Goal: Task Accomplishment & Management: Manage account settings

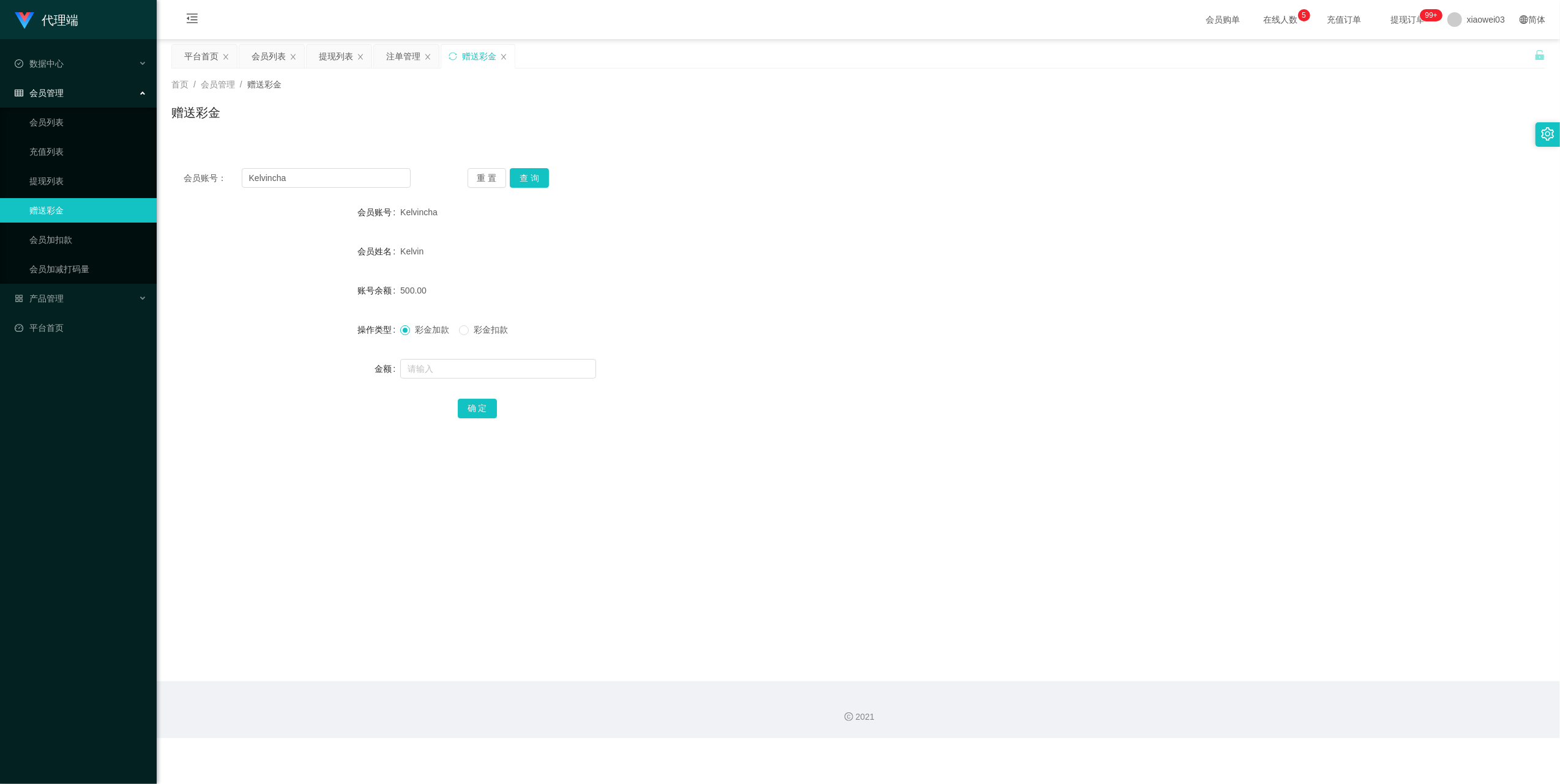
click at [377, 165] on div "会员账号： [PERSON_NAME] 重 置 查 询 会员账号 Kelvincha 会员姓名 [PERSON_NAME] 账号余额 500.00 操作类型 …" at bounding box center [858, 301] width 1374 height 291
click at [351, 183] on input "Kelvincha" at bounding box center [326, 178] width 169 height 19
paste input "hui173"
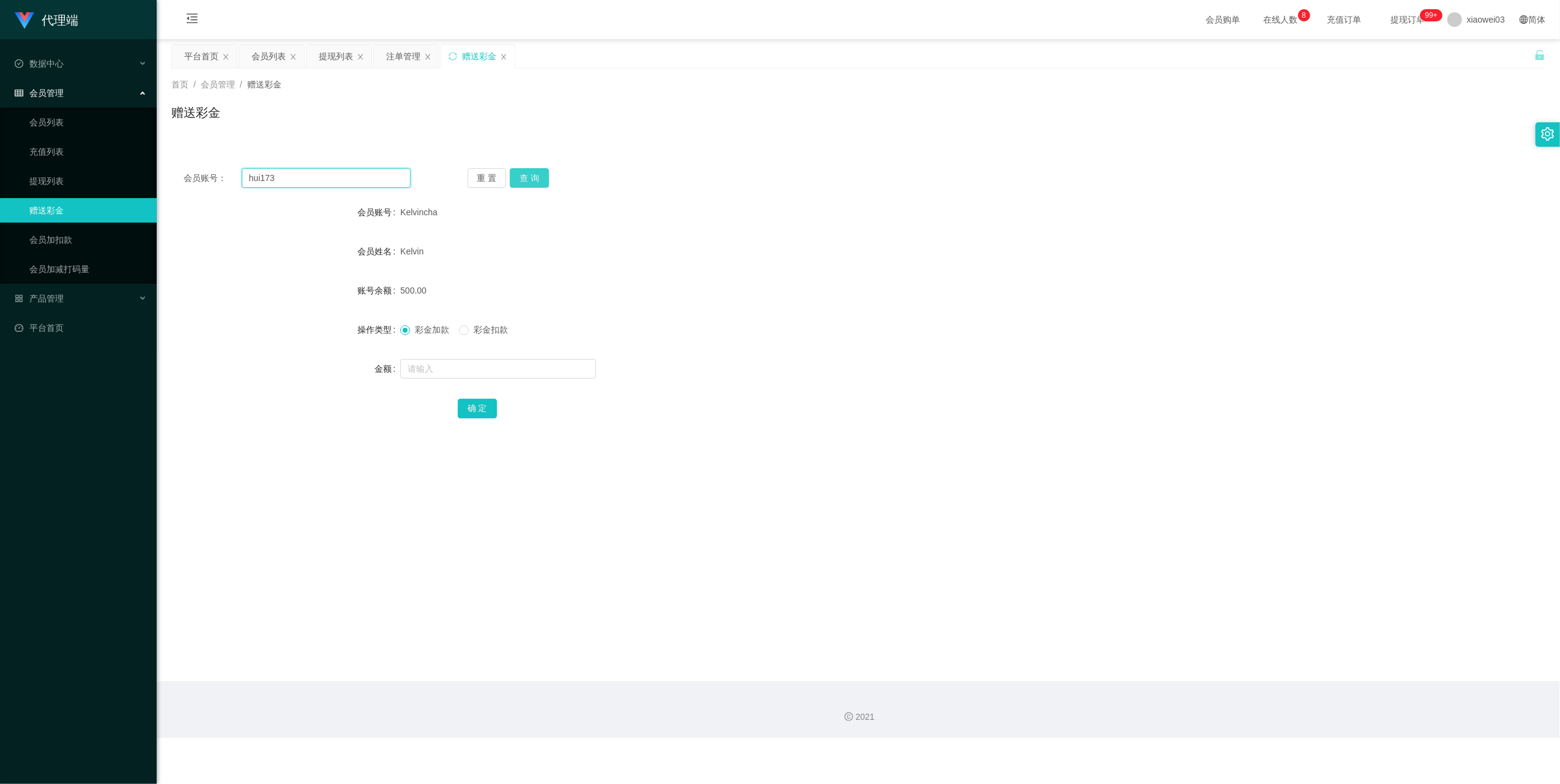
type input "hui173"
click at [531, 174] on button "查 询" at bounding box center [529, 178] width 39 height 19
click at [511, 367] on input "text" at bounding box center [498, 368] width 196 height 19
type input "500"
click at [481, 405] on button "确 定" at bounding box center [477, 408] width 39 height 19
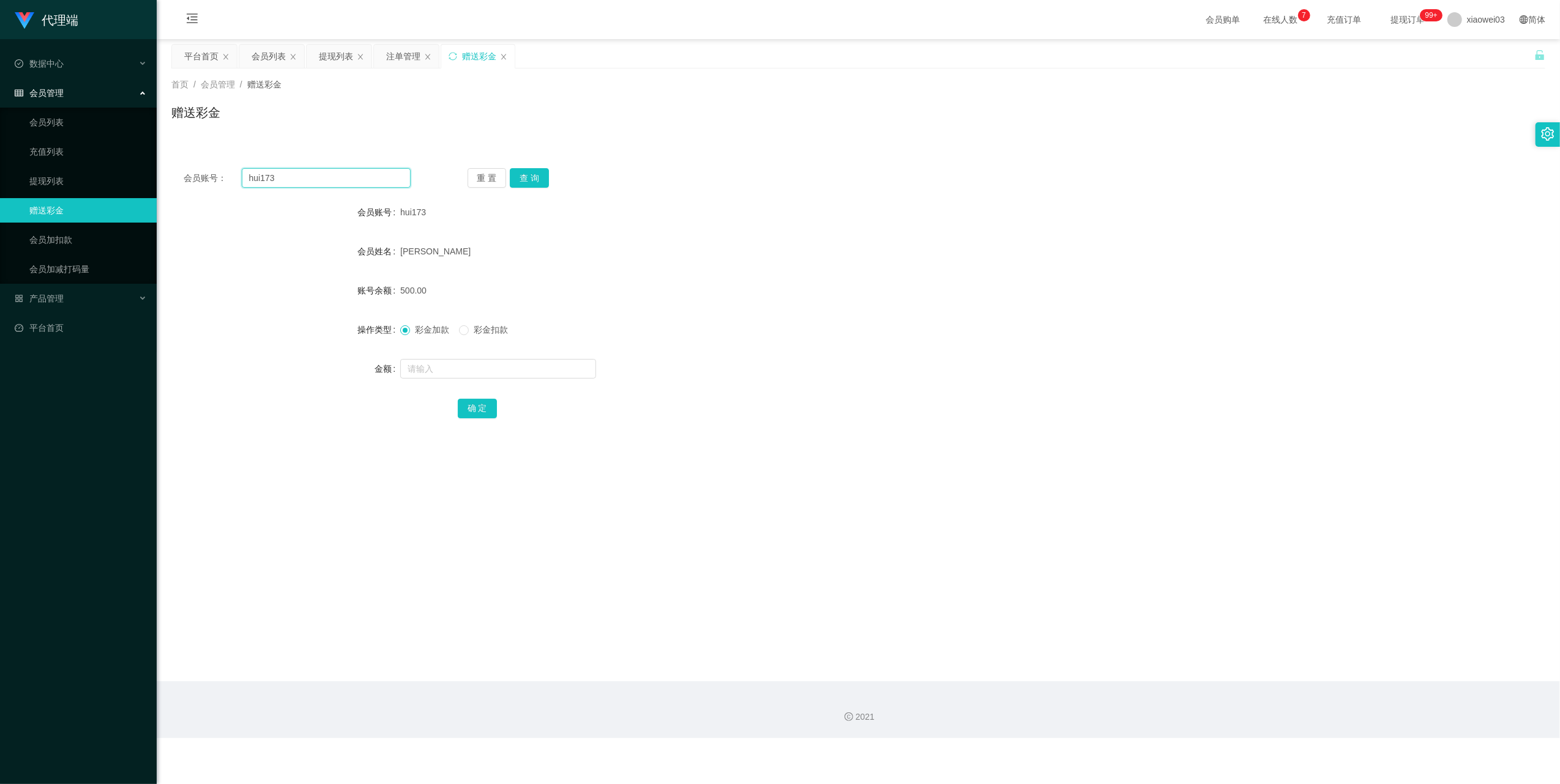
click at [334, 174] on input "hui173" at bounding box center [326, 178] width 169 height 19
drag, startPoint x: 334, startPoint y: 174, endPoint x: 404, endPoint y: 223, distance: 85.4
click at [334, 175] on input "hui173" at bounding box center [326, 178] width 169 height 19
paste input "kenlin"
type input "kenlin"
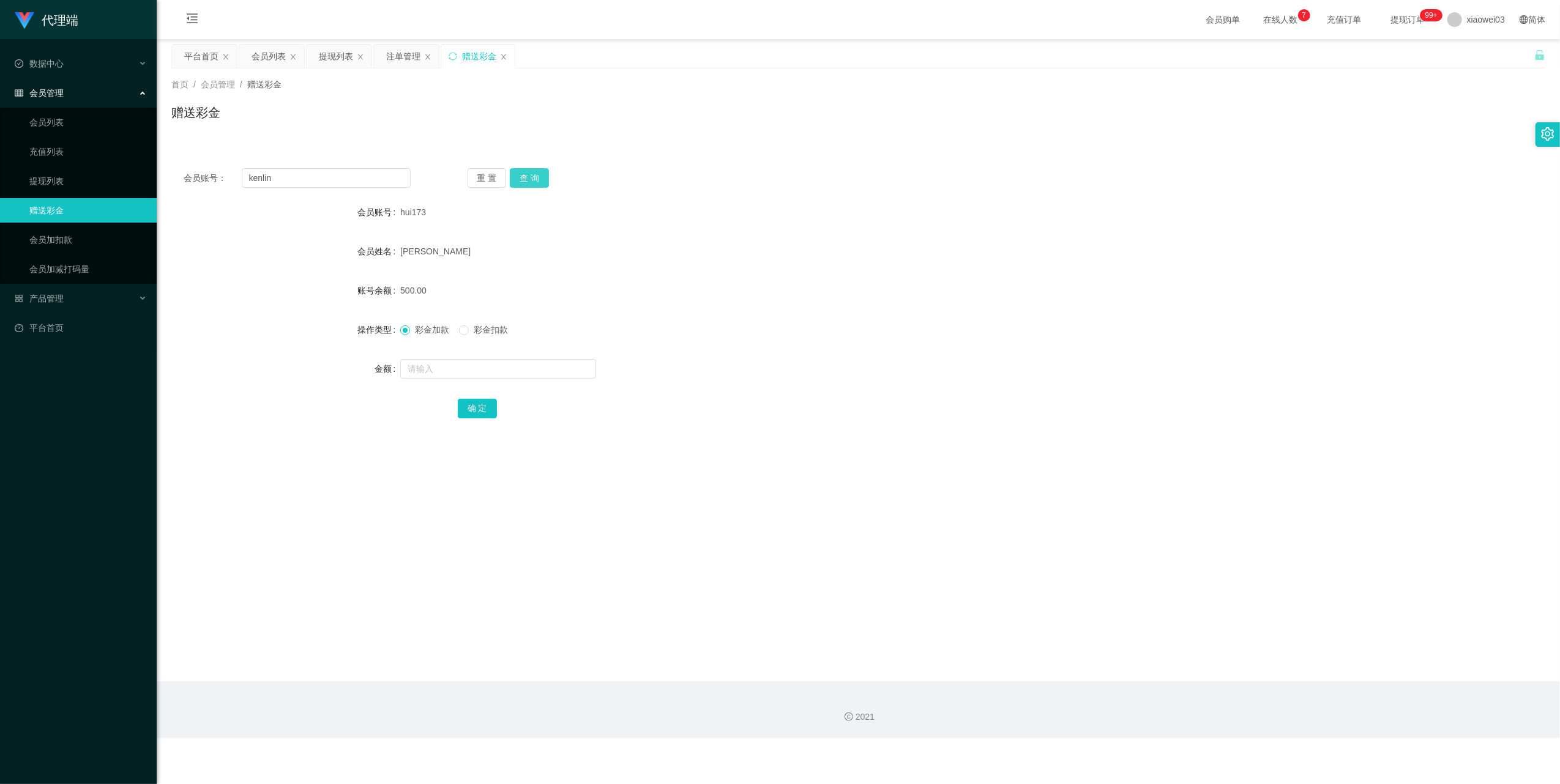
click at [524, 176] on button "查 询" at bounding box center [529, 178] width 39 height 19
click at [522, 373] on input "text" at bounding box center [498, 368] width 196 height 19
type input "500"
click at [478, 412] on button "确 定" at bounding box center [477, 408] width 39 height 19
click at [313, 176] on input "kenlin" at bounding box center [326, 178] width 169 height 19
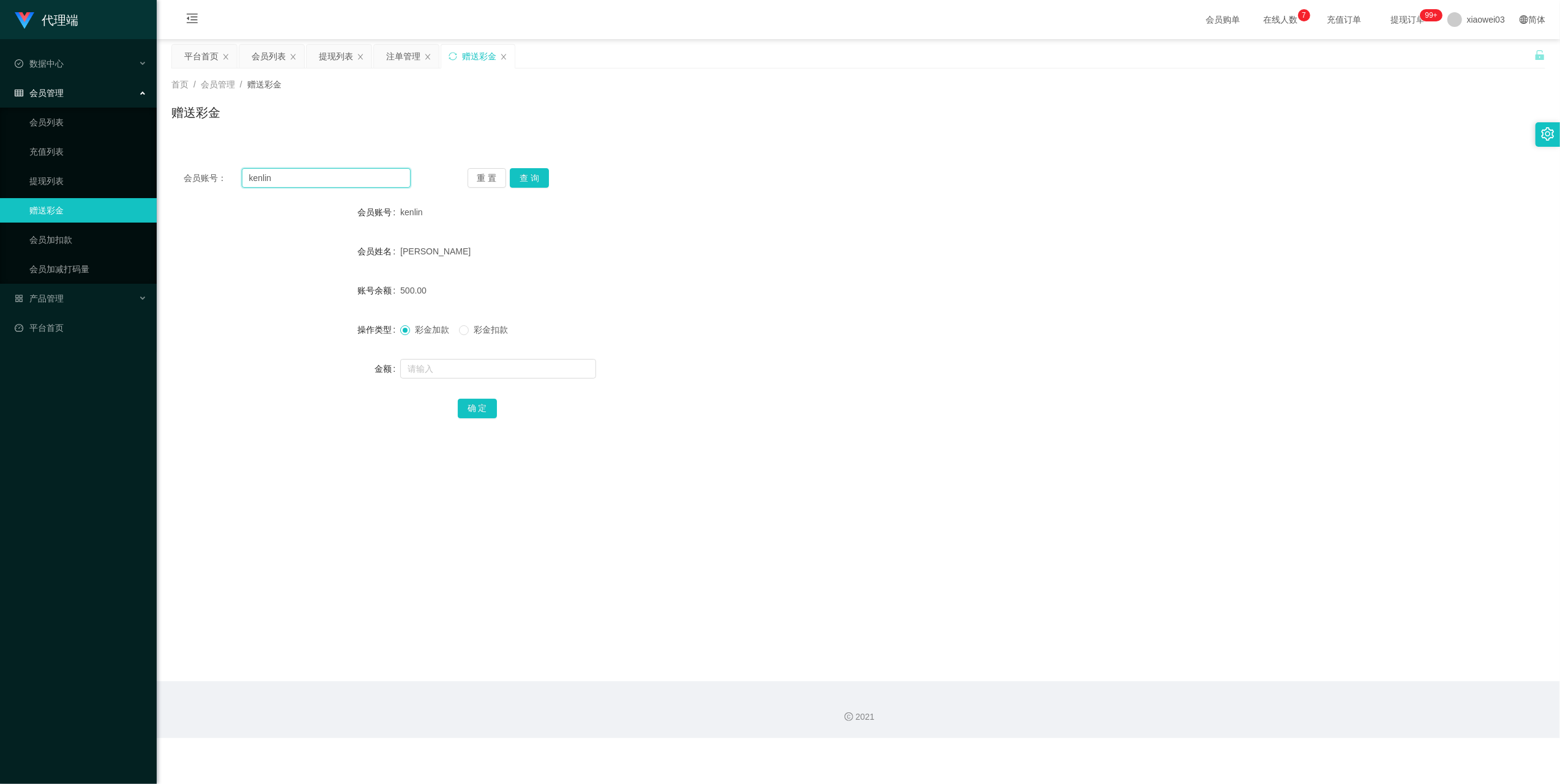
click at [313, 176] on input "kenlin" at bounding box center [326, 178] width 169 height 19
paste input "0165029171"
type input "0165029171"
click at [531, 177] on button "查 询" at bounding box center [529, 178] width 39 height 19
click at [531, 177] on button "查 询" at bounding box center [536, 178] width 52 height 19
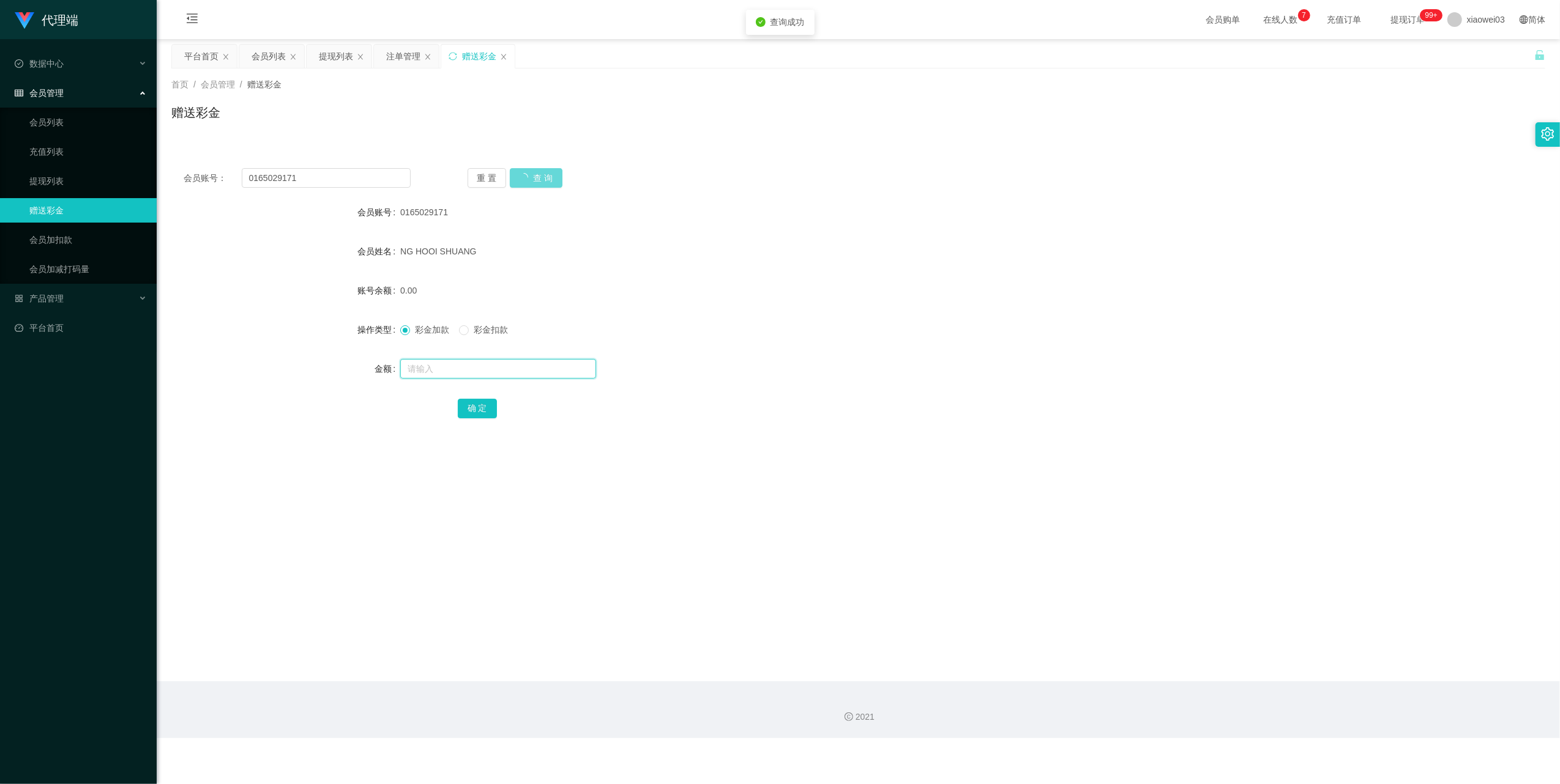
click at [519, 368] on input "text" at bounding box center [498, 368] width 196 height 19
type input "500"
click at [498, 371] on input "text" at bounding box center [498, 368] width 196 height 19
type input "500"
click at [476, 410] on button "确 定" at bounding box center [477, 408] width 39 height 19
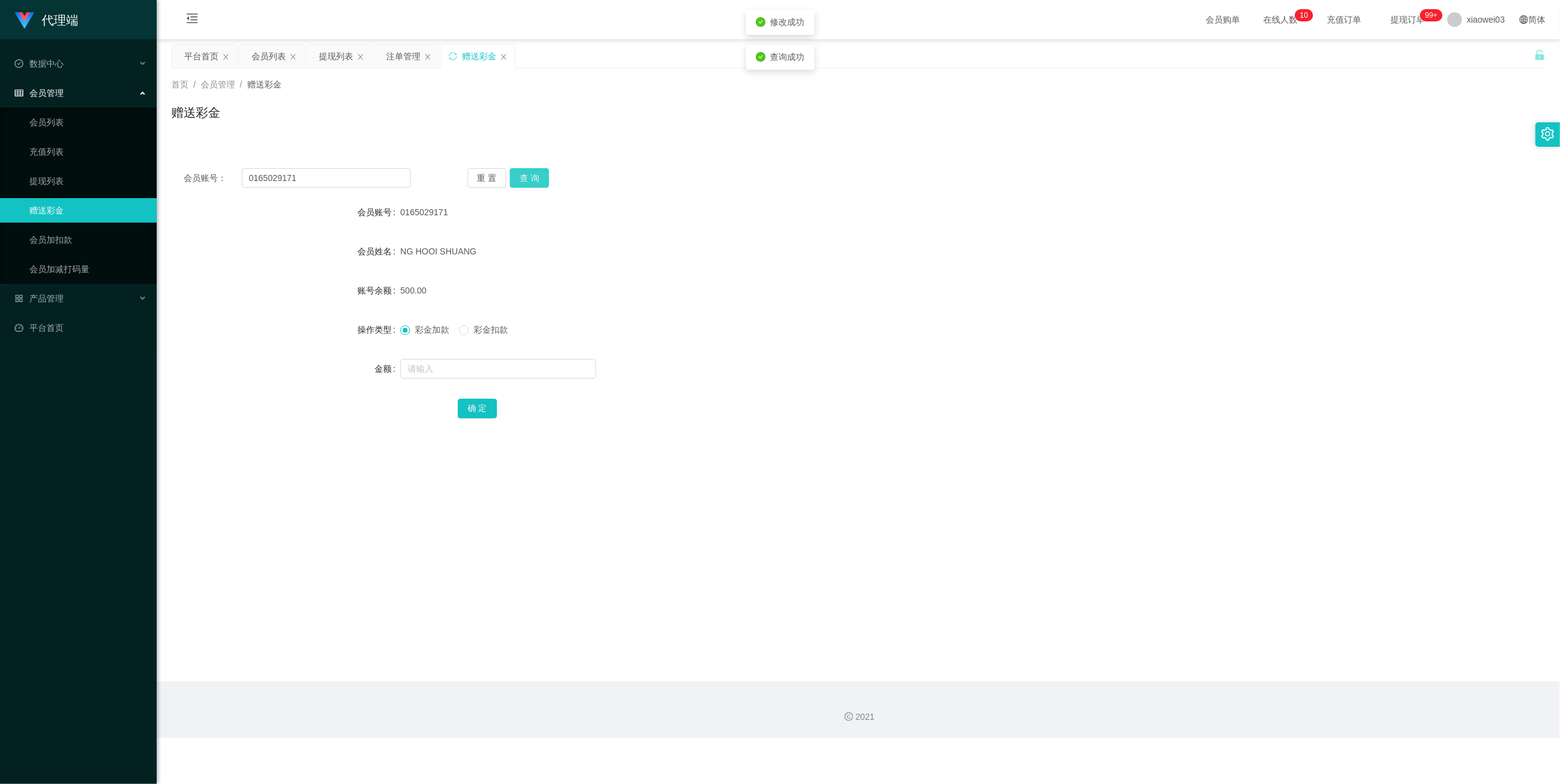
click at [520, 186] on button "查 询" at bounding box center [529, 178] width 39 height 19
click at [373, 181] on input "0165029171" at bounding box center [326, 178] width 169 height 19
paste input "7074893"
type input "0167074893"
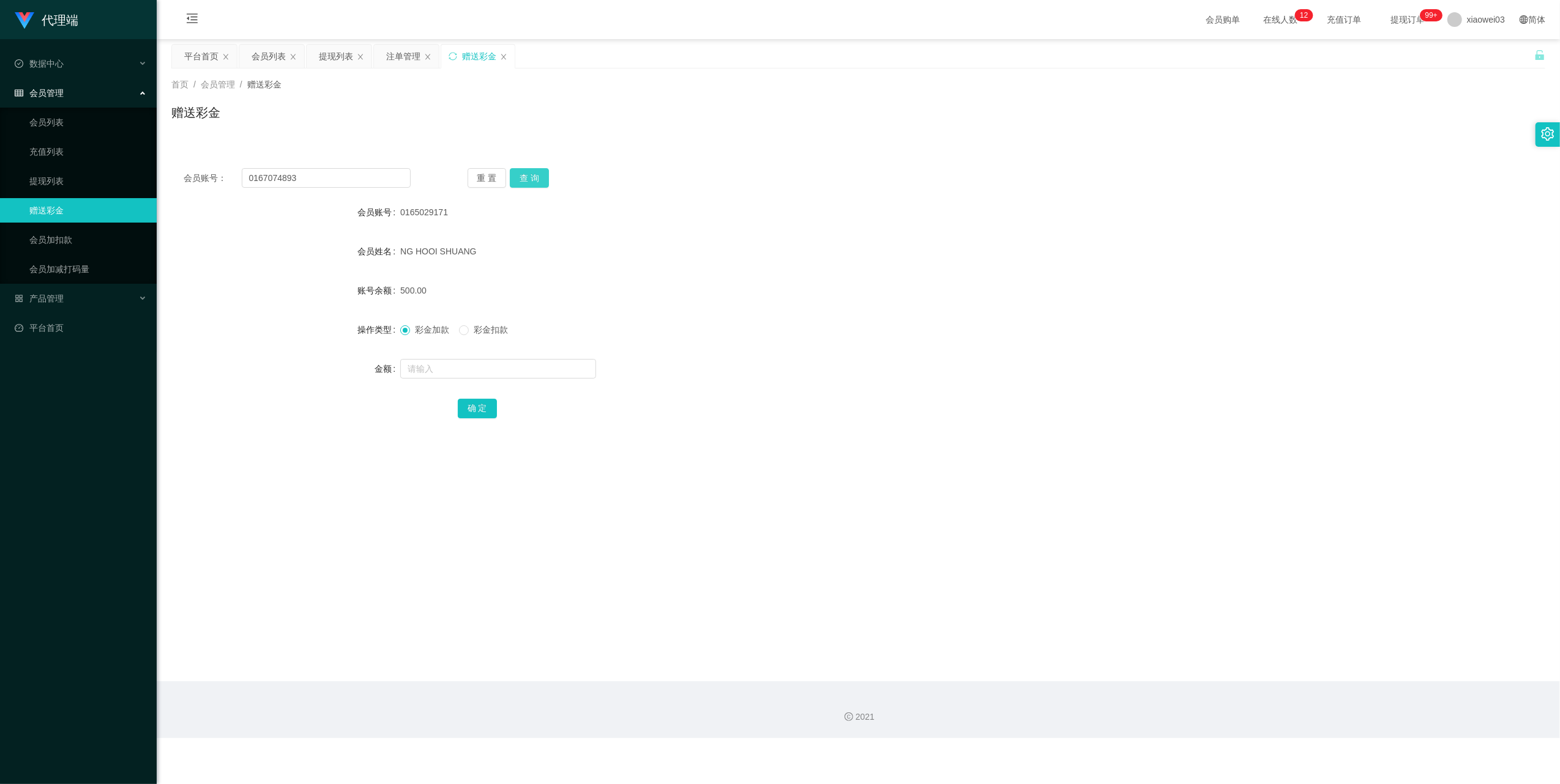
click at [536, 178] on button "查 询" at bounding box center [529, 178] width 39 height 19
click at [488, 372] on input "text" at bounding box center [498, 368] width 196 height 19
type input "500"
drag, startPoint x: 490, startPoint y: 406, endPoint x: 583, endPoint y: 384, distance: 95.6
click at [490, 406] on button "确 定" at bounding box center [477, 408] width 39 height 19
